Goal: Check status: Check status

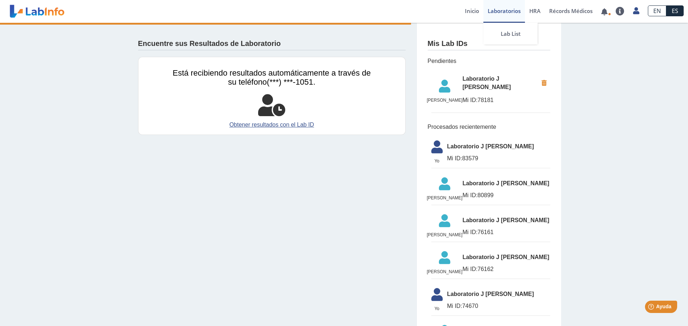
click at [496, 9] on link "Laboratorios" at bounding box center [505, 11] width 42 height 23
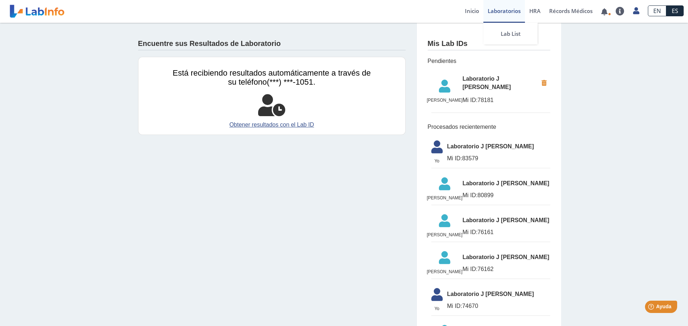
click at [500, 10] on link "Laboratorios" at bounding box center [505, 11] width 42 height 23
click at [474, 10] on link "Inicio" at bounding box center [472, 11] width 23 height 23
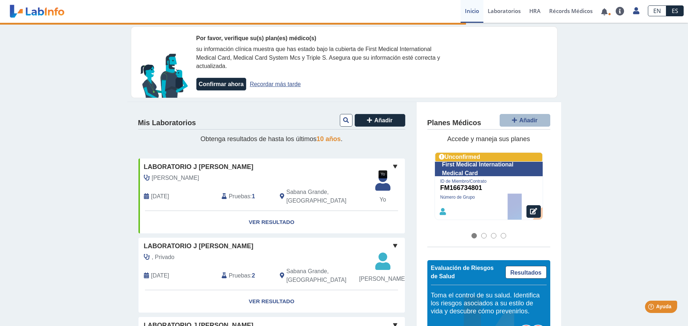
click at [378, 185] on icon at bounding box center [383, 185] width 24 height 22
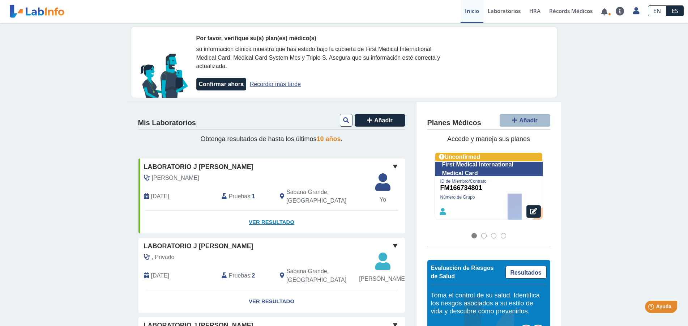
click at [281, 211] on link "Ver Resultado" at bounding box center [272, 222] width 267 height 23
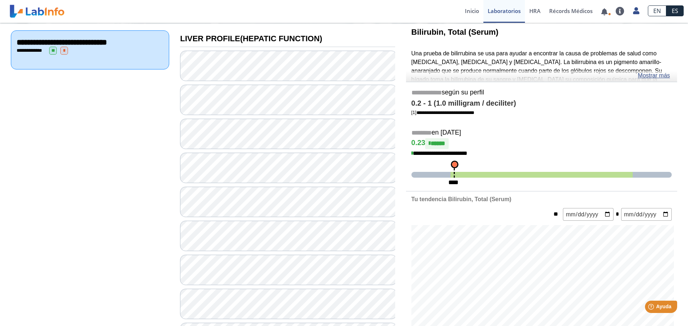
scroll to position [73, 0]
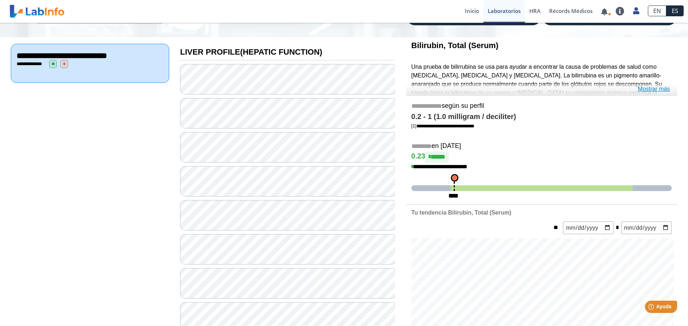
click at [663, 89] on link "Mostrar más" at bounding box center [654, 89] width 32 height 9
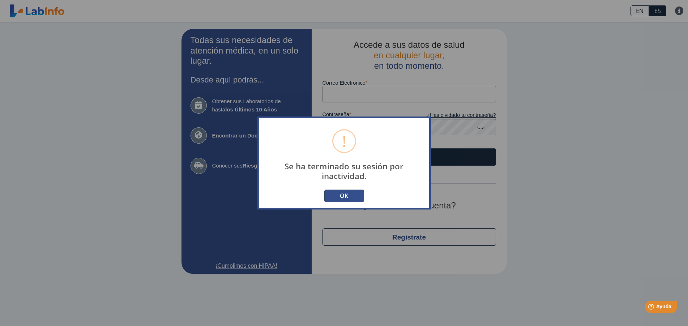
type input "[EMAIL_ADDRESS][DOMAIN_NAME]"
click at [339, 196] on button "OK" at bounding box center [345, 196] width 40 height 13
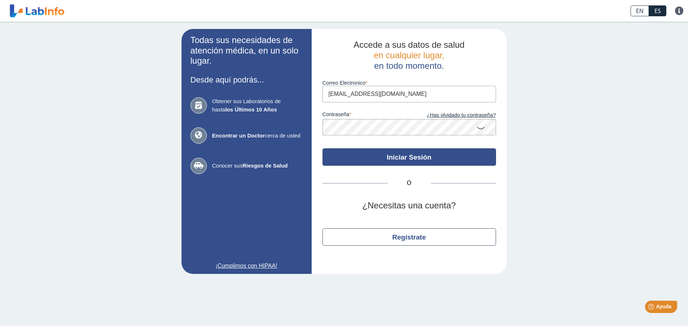
click at [404, 158] on button "Iniciar Sesión" at bounding box center [410, 156] width 174 height 17
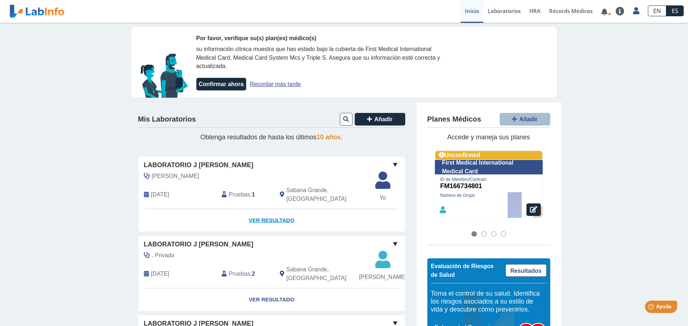
click at [283, 213] on link "Ver Resultado" at bounding box center [272, 220] width 267 height 23
